Goal: Communication & Community: Answer question/provide support

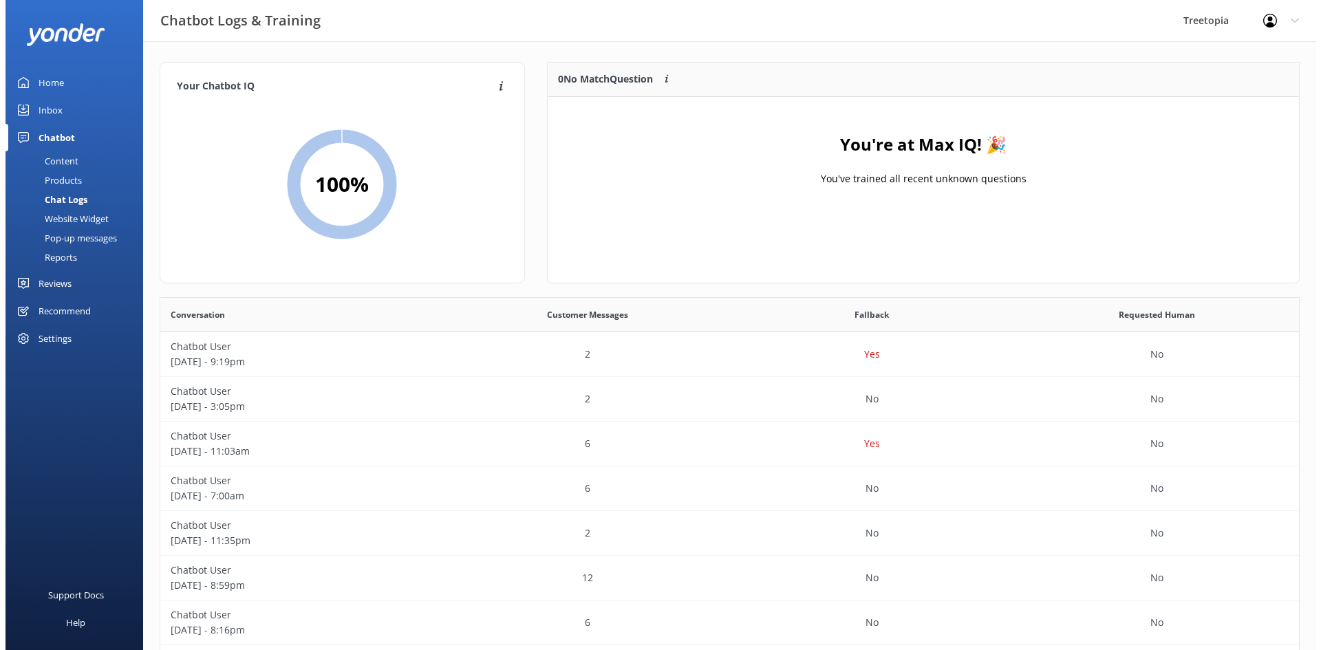
scroll to position [472, 1129]
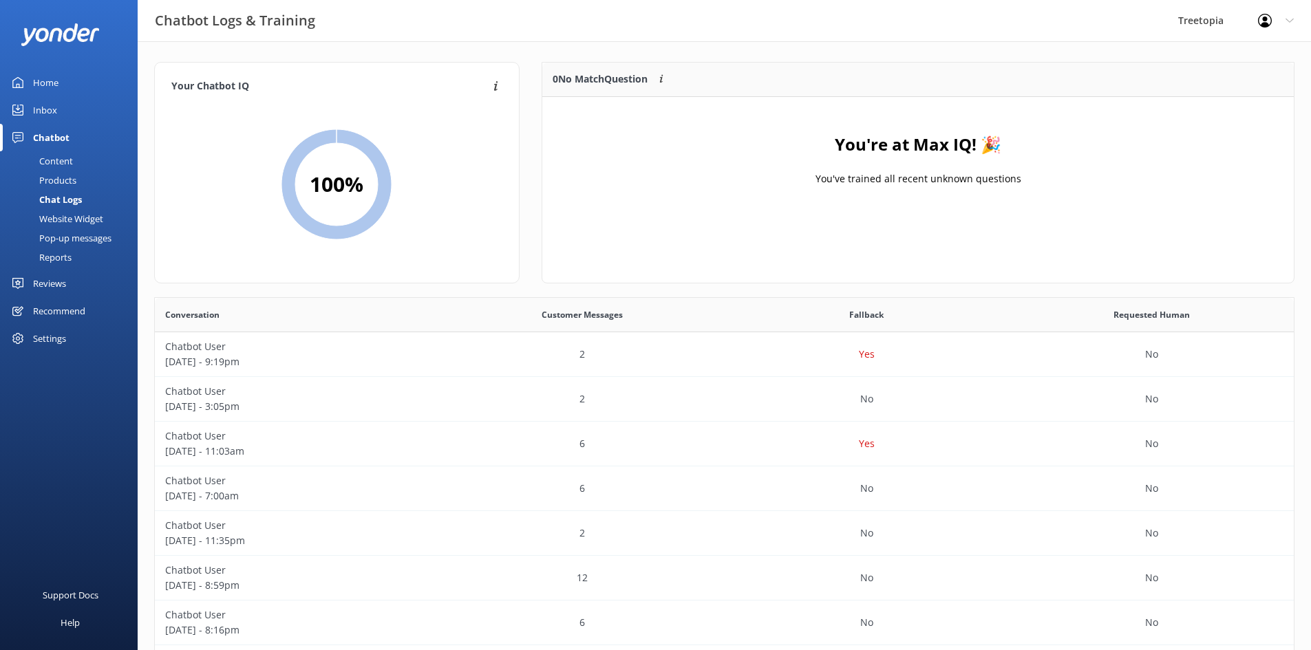
click at [74, 111] on link "Inbox" at bounding box center [69, 110] width 138 height 28
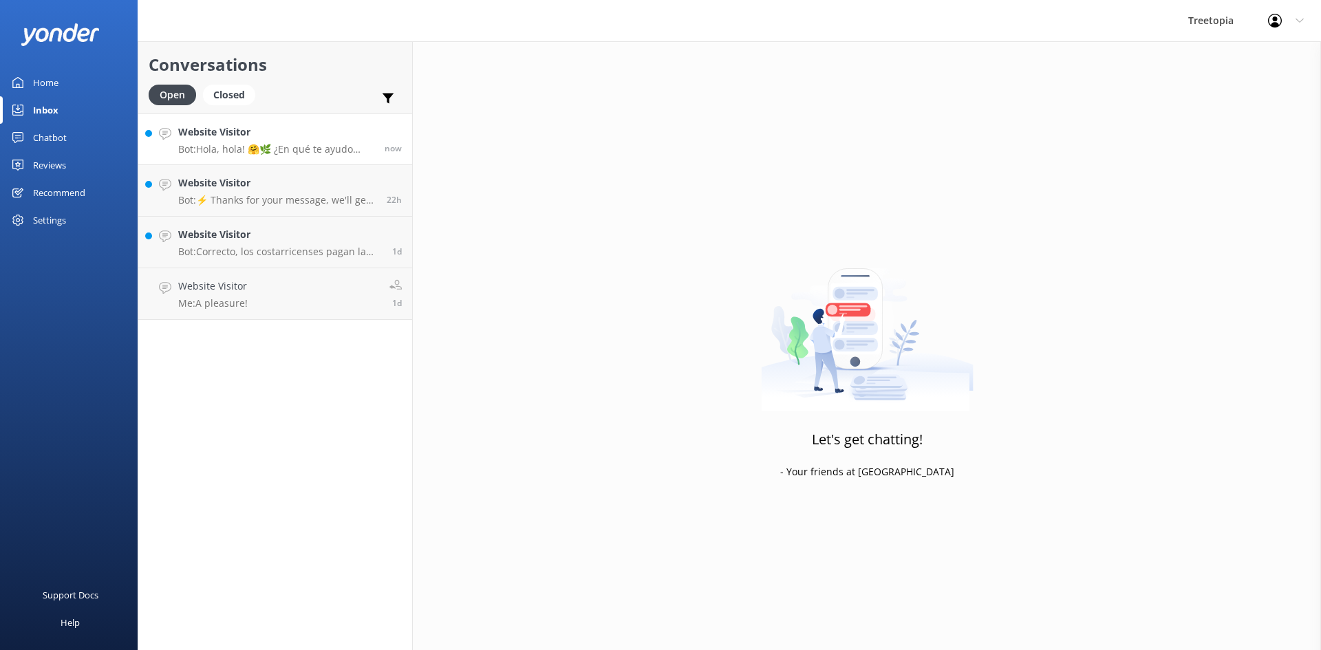
click at [257, 145] on p "Bot: Hola, hola! 🤗🌿 ¿En qué te ayudo [DATE]? ¡Estoy lista para la aventura! 🚀." at bounding box center [276, 149] width 196 height 12
